Goal: Task Accomplishment & Management: Manage account settings

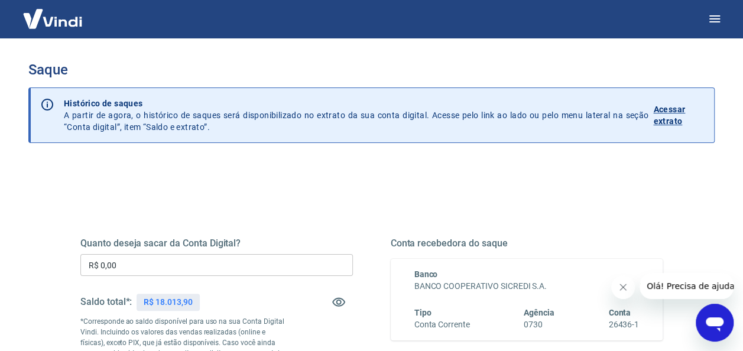
scroll to position [118, 0]
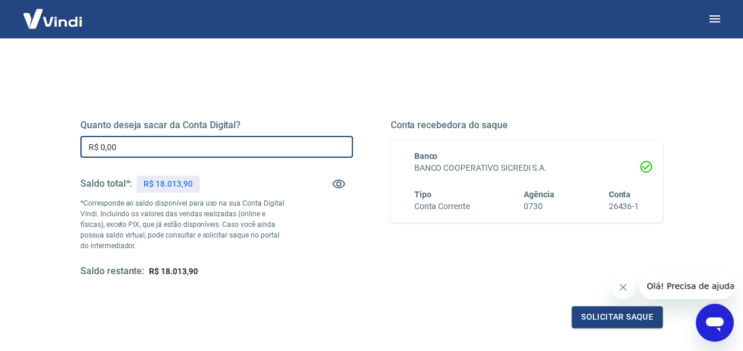
drag, startPoint x: 130, startPoint y: 146, endPoint x: 85, endPoint y: 148, distance: 44.4
click at [85, 148] on input "R$ 0,00" at bounding box center [216, 147] width 273 height 22
drag, startPoint x: 588, startPoint y: 98, endPoint x: 587, endPoint y: 88, distance: 10.1
click at [588, 97] on div "Quanto deseja sacar da Conta Digital? R$ 0,00 ​ Saldo total*: R$ 18.013,90 *Cor…" at bounding box center [371, 209] width 582 height 237
